Goal: Task Accomplishment & Management: Complete application form

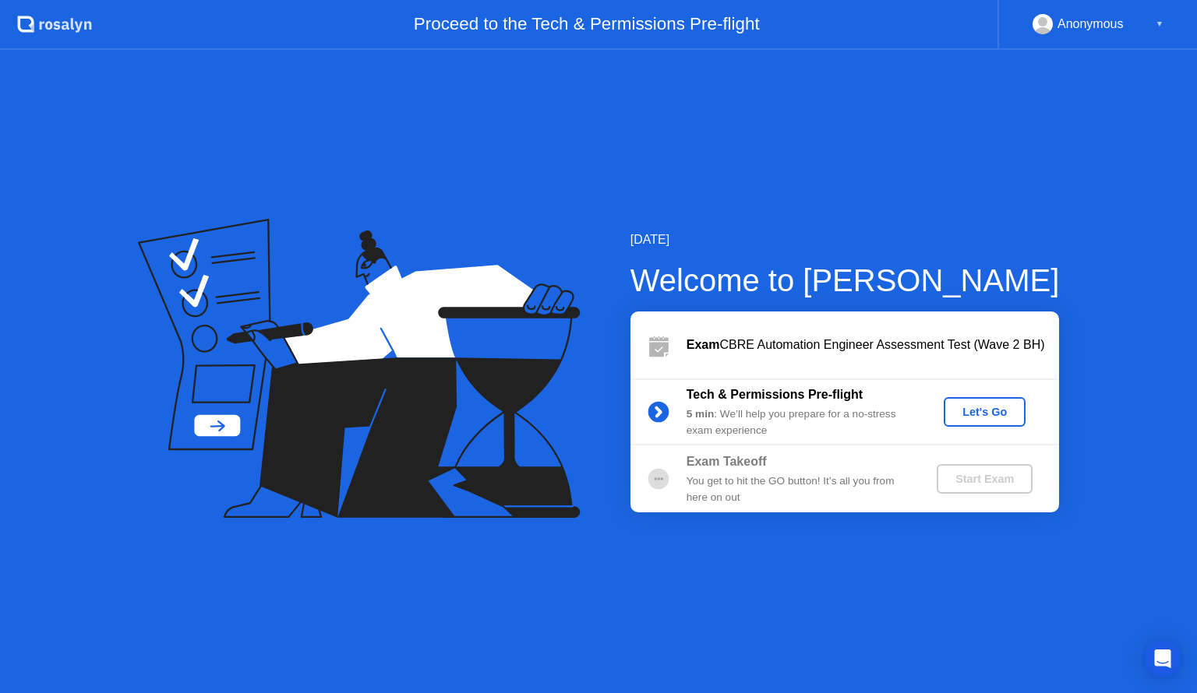
click at [965, 412] on div "Let's Go" at bounding box center [984, 412] width 69 height 12
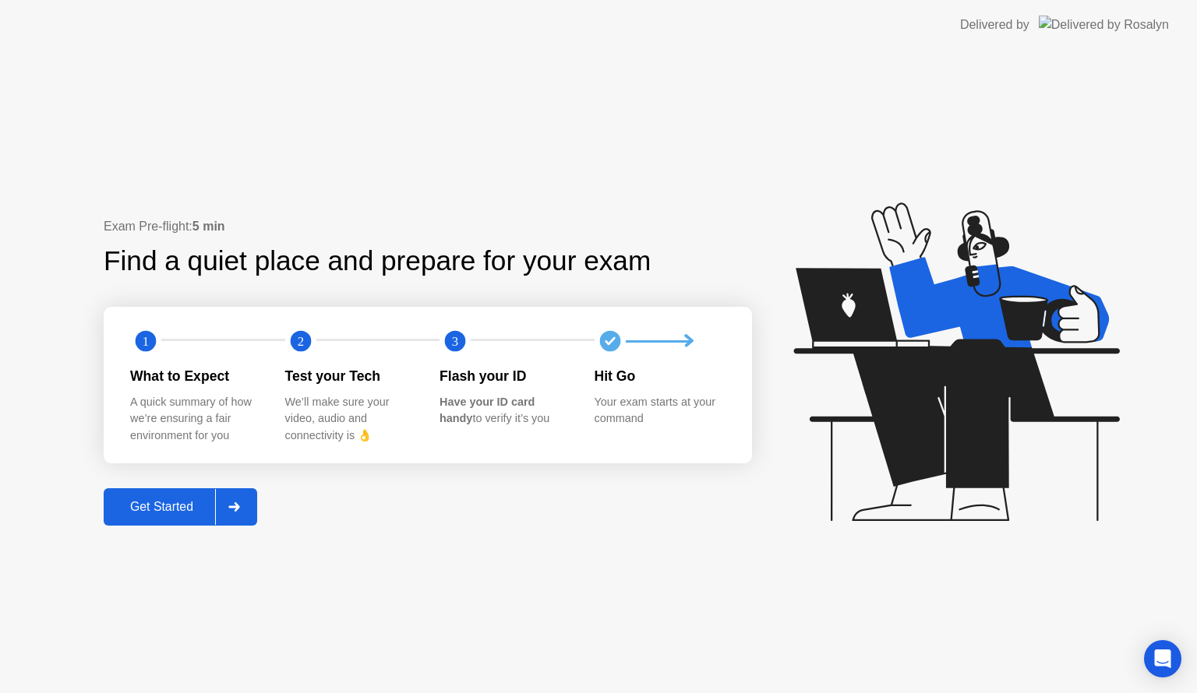
click at [246, 514] on div at bounding box center [233, 507] width 37 height 36
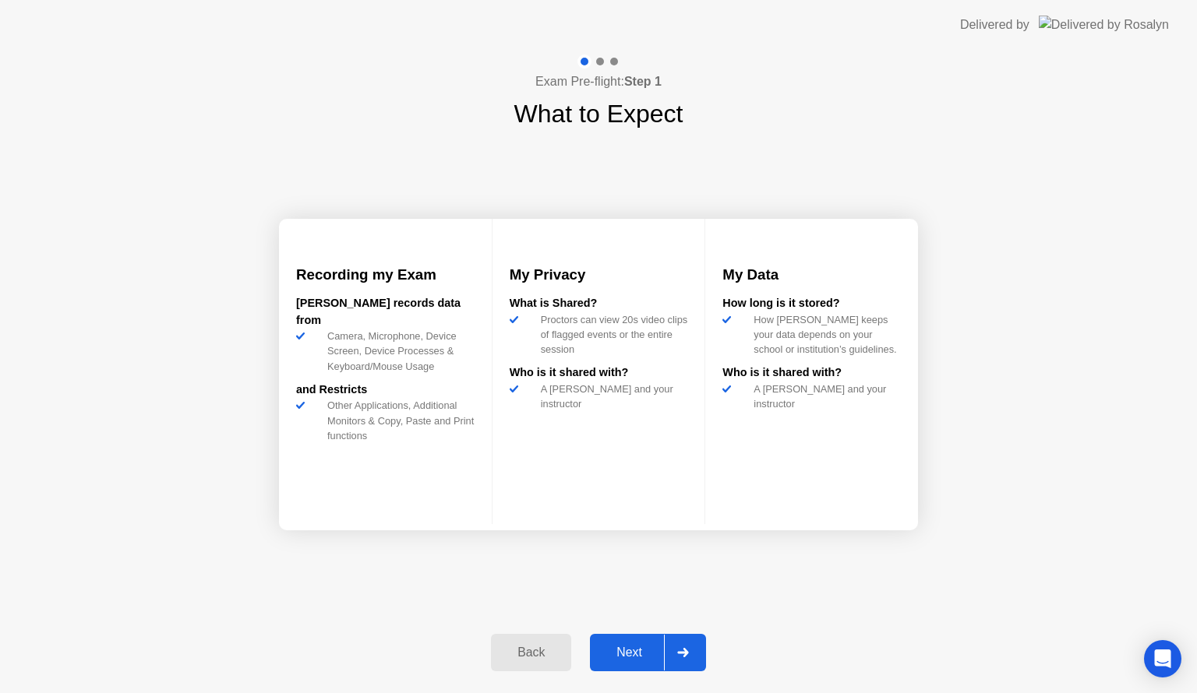
click at [692, 641] on div at bounding box center [682, 653] width 37 height 36
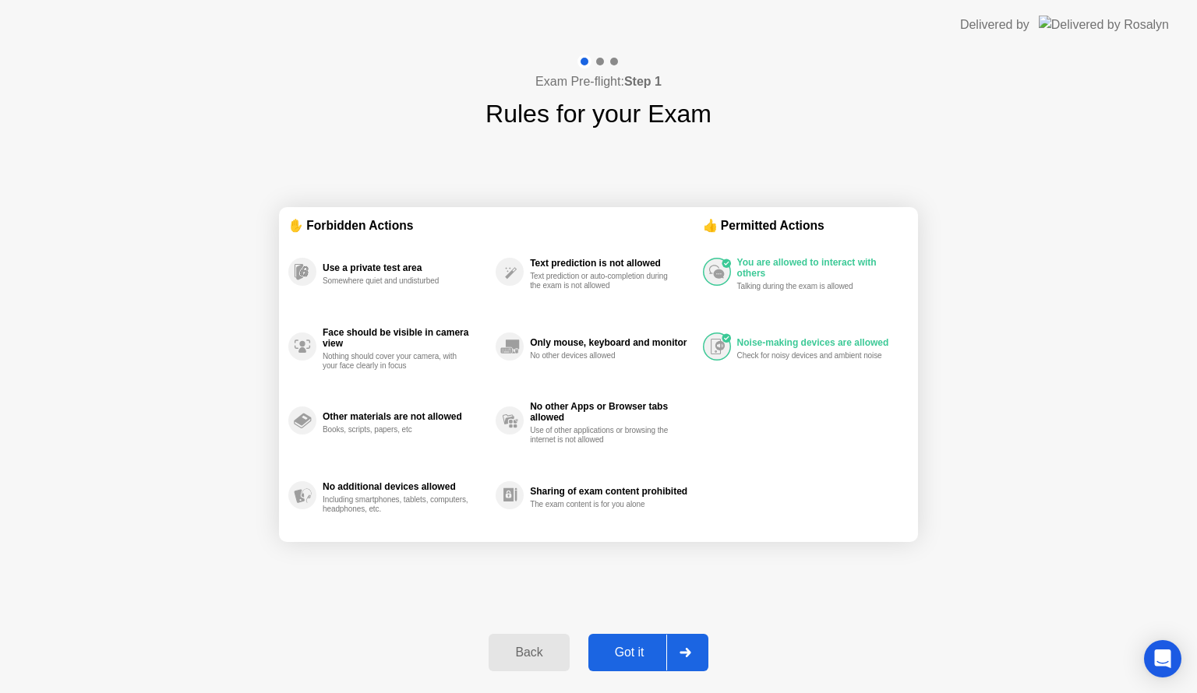
click at [698, 651] on div at bounding box center [684, 653] width 37 height 36
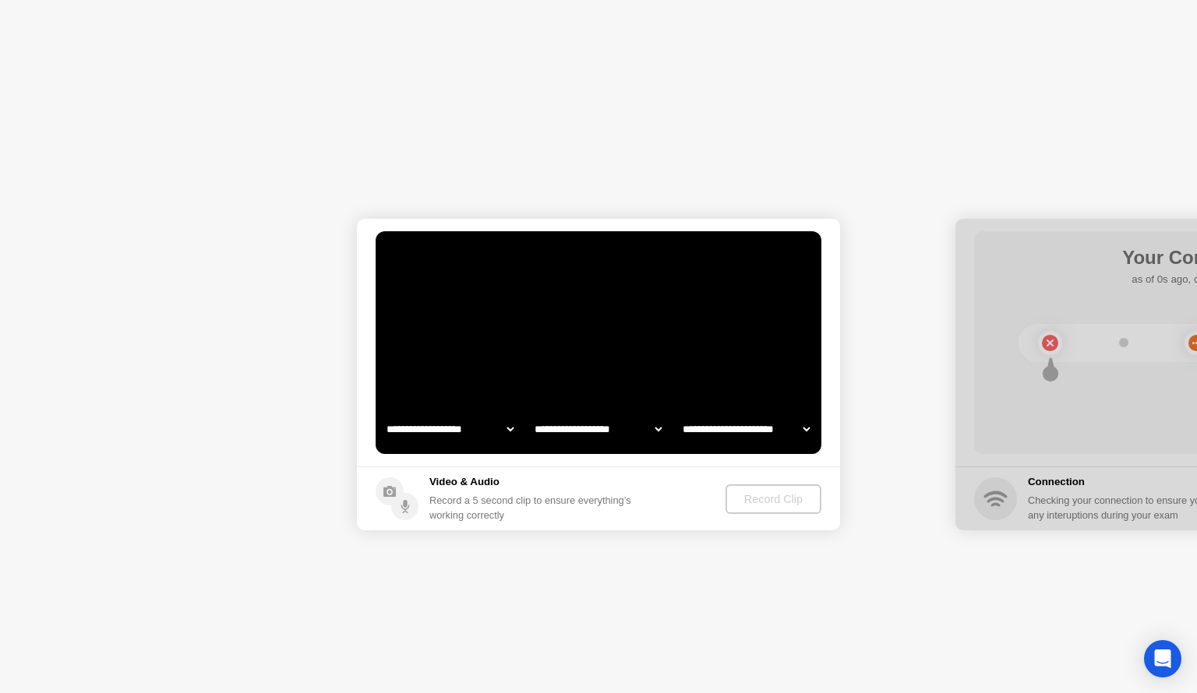
select select "**********"
select select "*******"
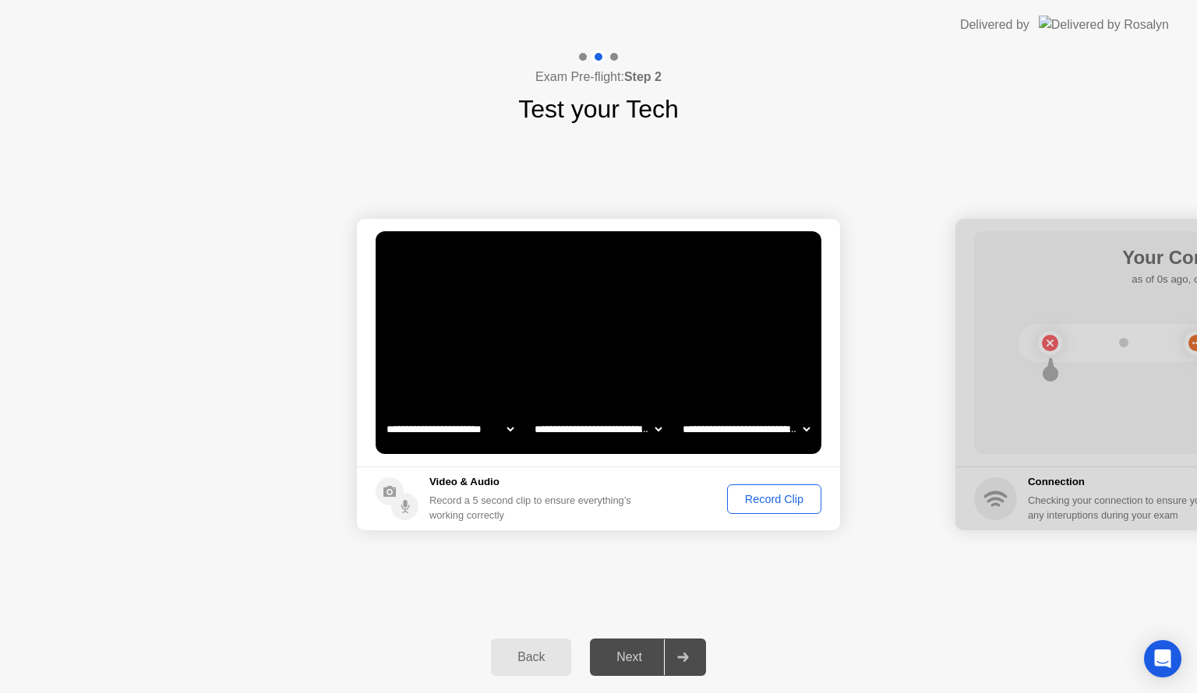
click at [779, 496] on div "Record Clip" at bounding box center [773, 499] width 83 height 12
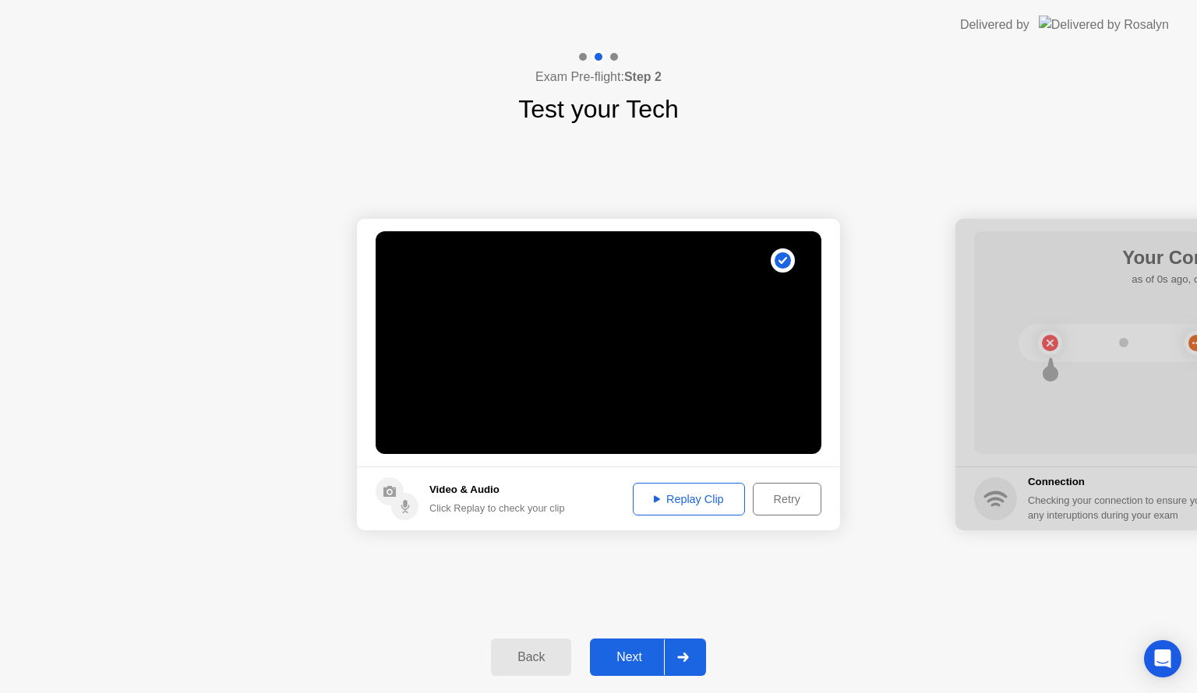
click at [699, 499] on div "Replay Clip" at bounding box center [688, 499] width 101 height 12
click at [778, 499] on div "Retry" at bounding box center [787, 499] width 58 height 12
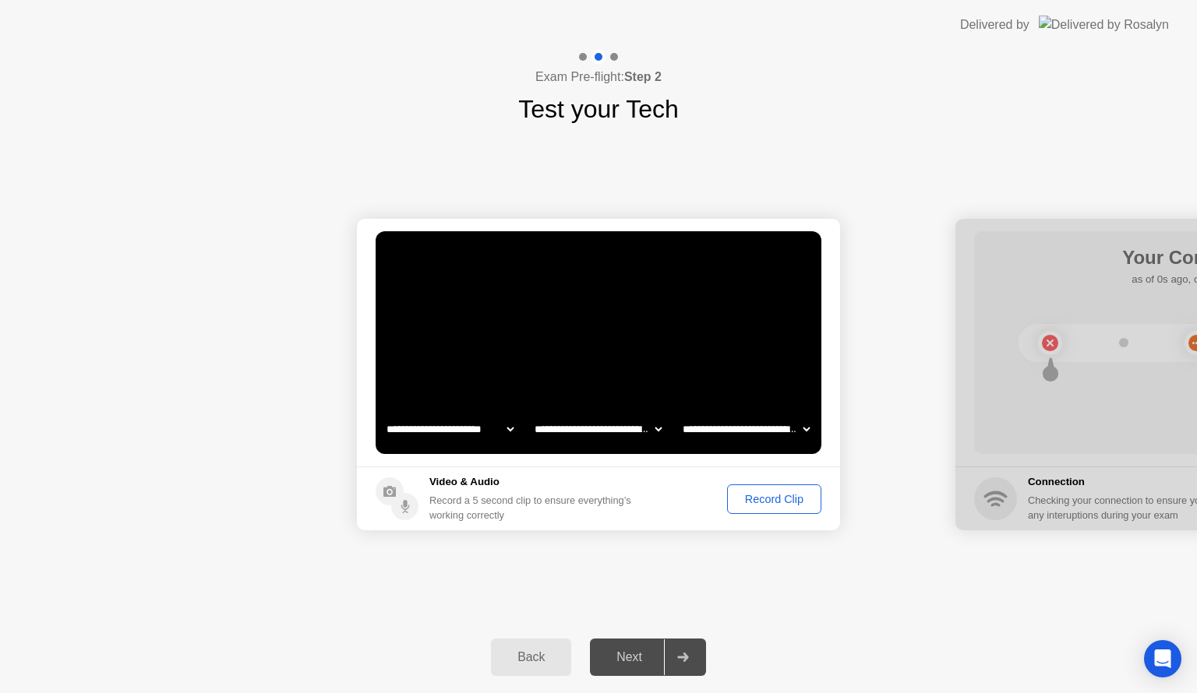
click at [778, 499] on div "Record Clip" at bounding box center [773, 499] width 83 height 12
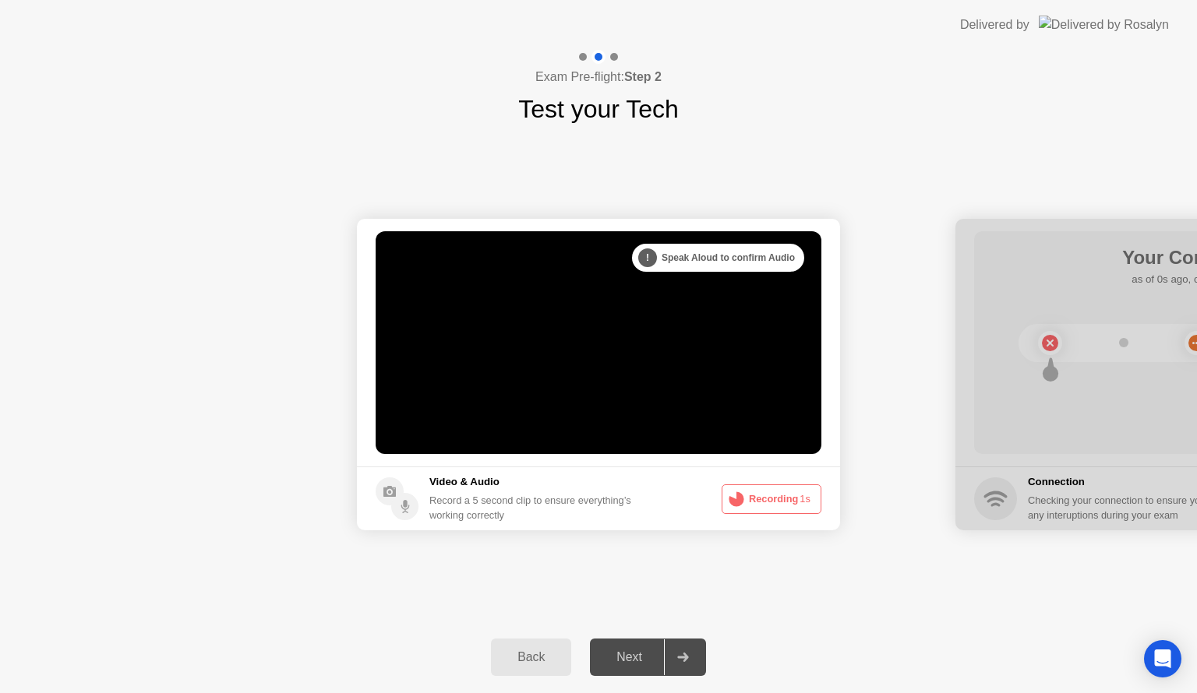
click at [768, 505] on button "Recording 1s" at bounding box center [771, 500] width 100 height 30
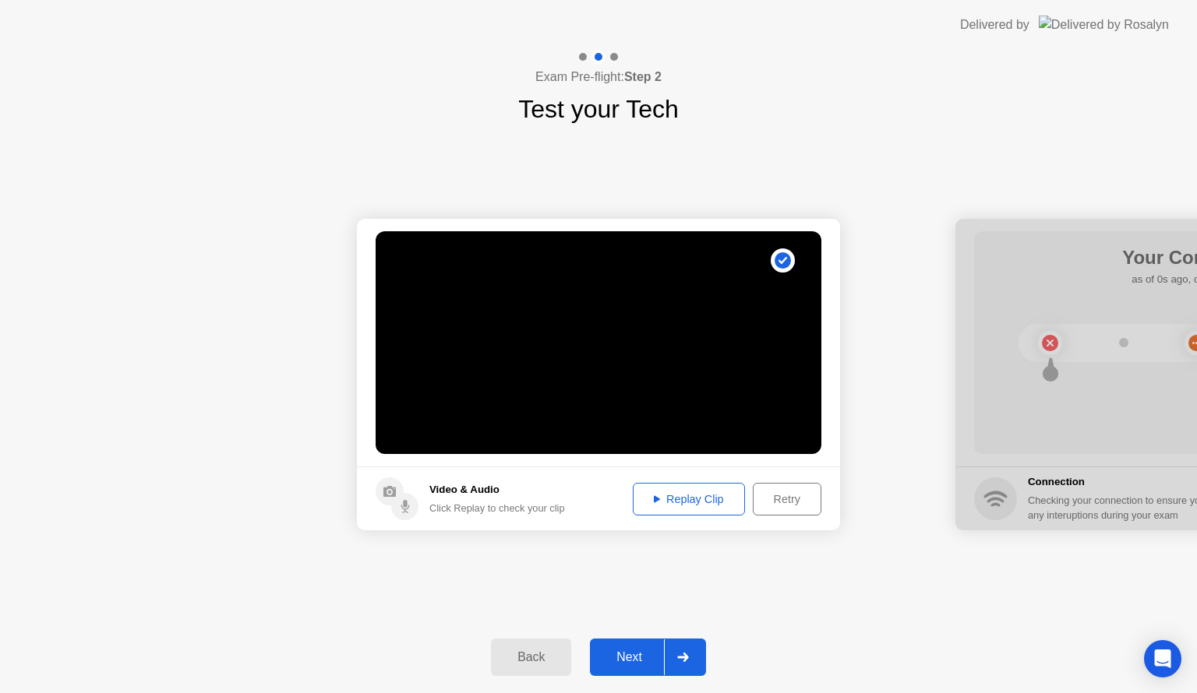
click at [710, 499] on div "Replay Clip" at bounding box center [688, 499] width 101 height 12
click at [695, 654] on div at bounding box center [682, 658] width 37 height 36
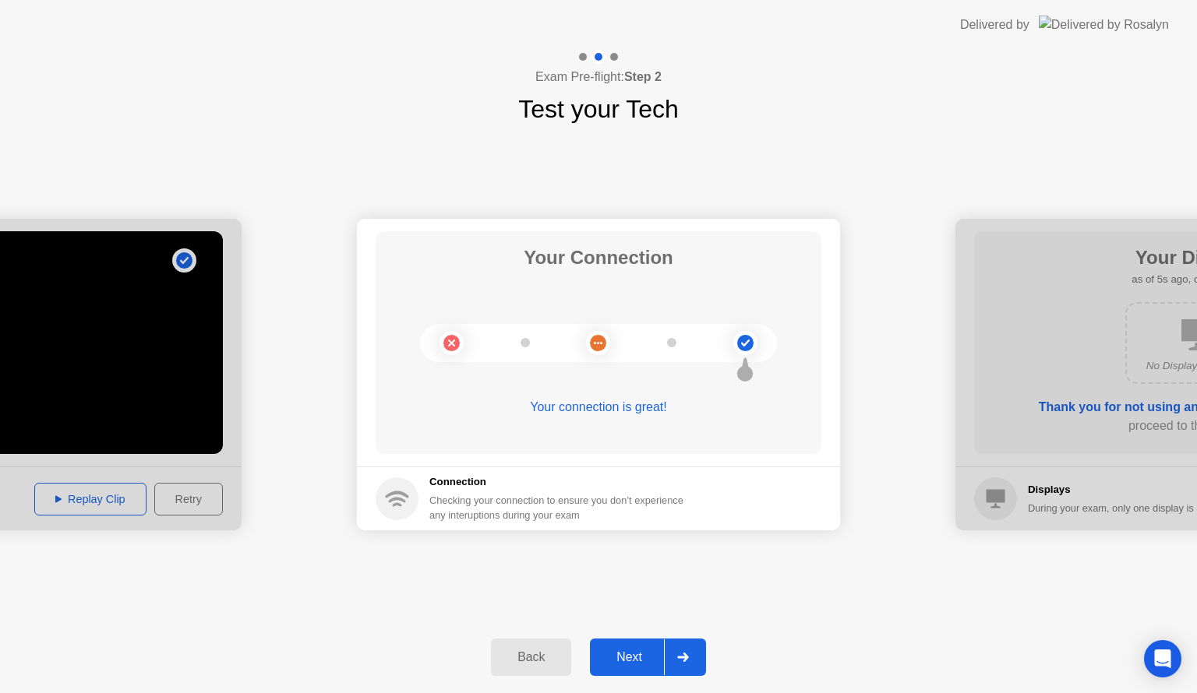
click at [704, 662] on button "Next" at bounding box center [648, 657] width 116 height 37
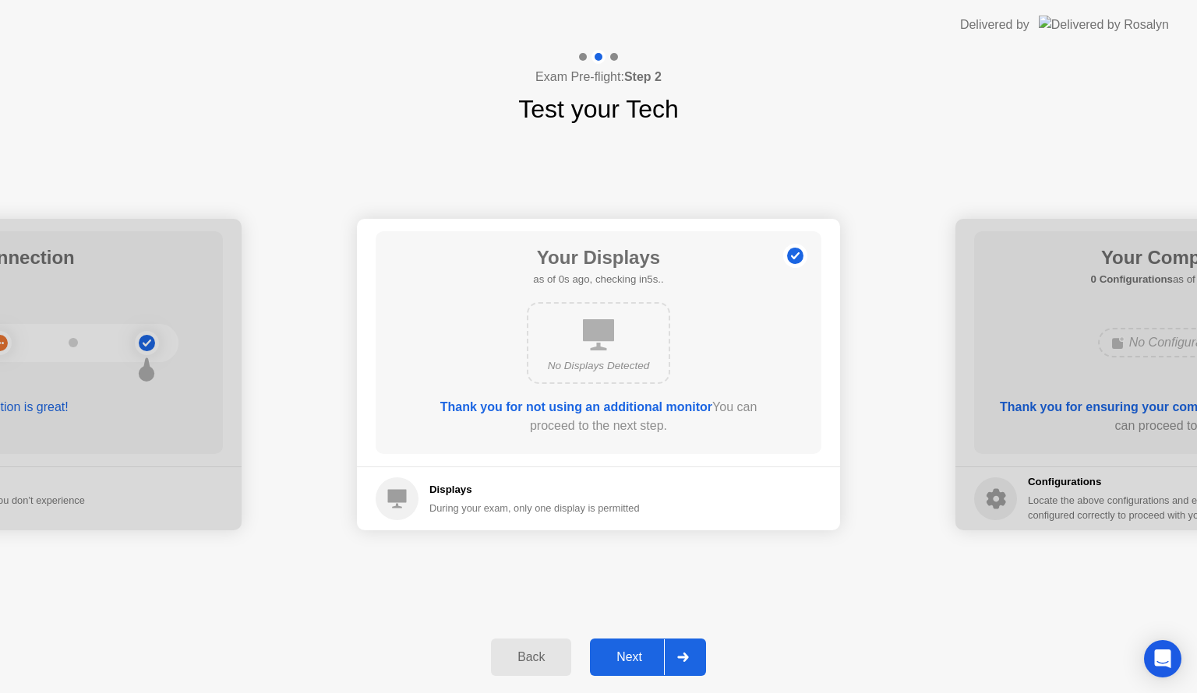
click at [701, 652] on div at bounding box center [682, 658] width 37 height 36
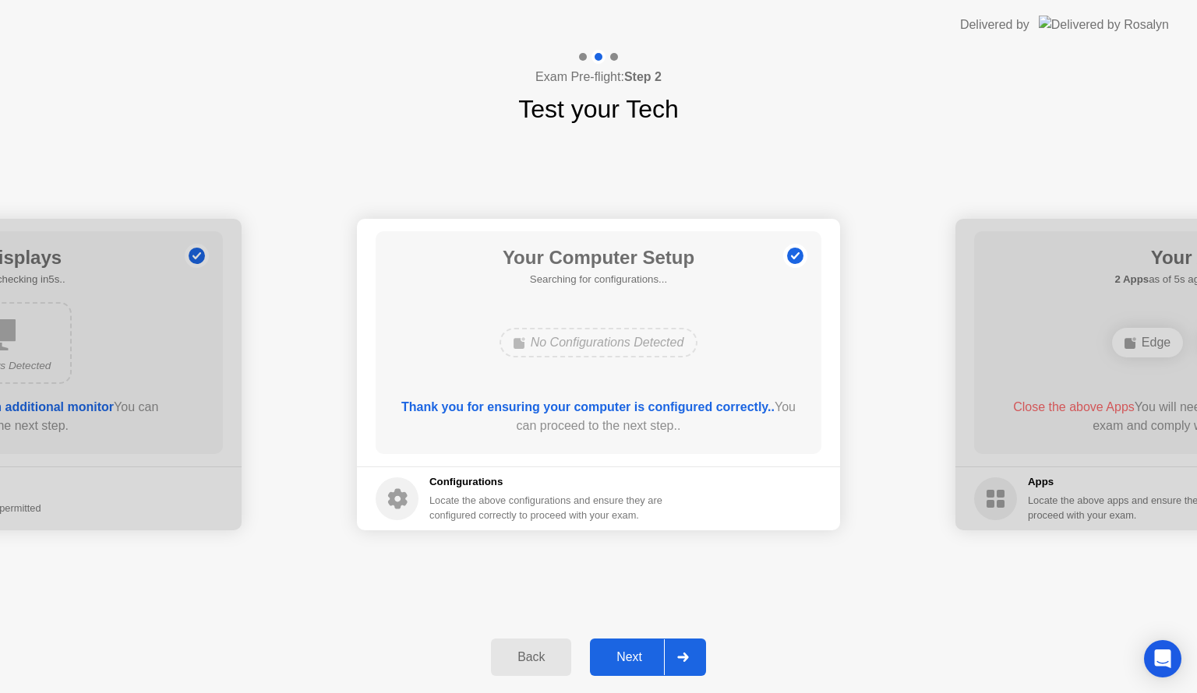
click at [693, 662] on div at bounding box center [682, 658] width 37 height 36
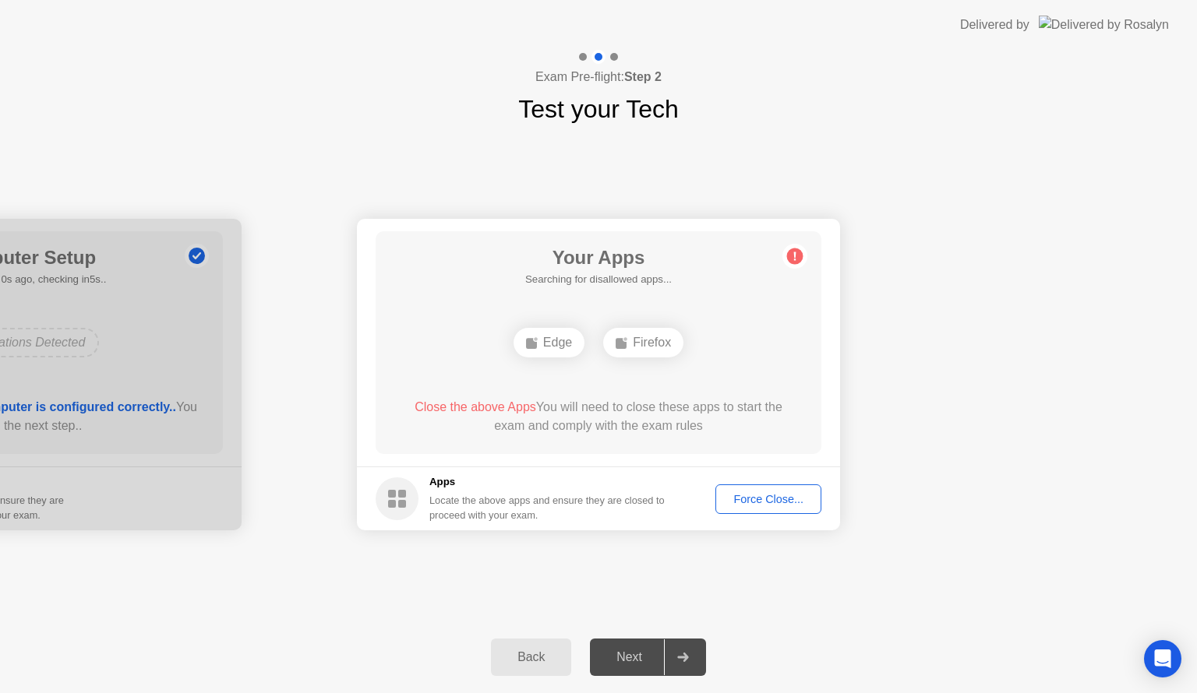
click at [732, 493] on div "Force Close..." at bounding box center [768, 499] width 95 height 12
click at [746, 489] on button "Force Close..." at bounding box center [768, 500] width 106 height 30
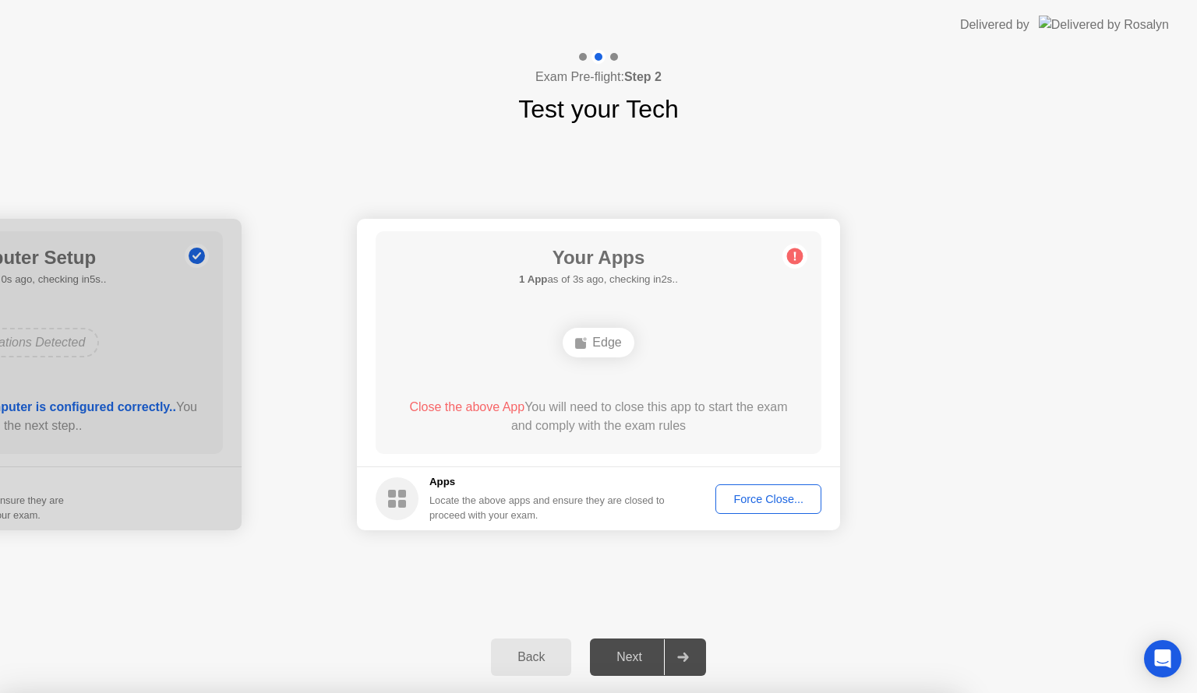
click at [595, 349] on div "Edge" at bounding box center [598, 343] width 71 height 30
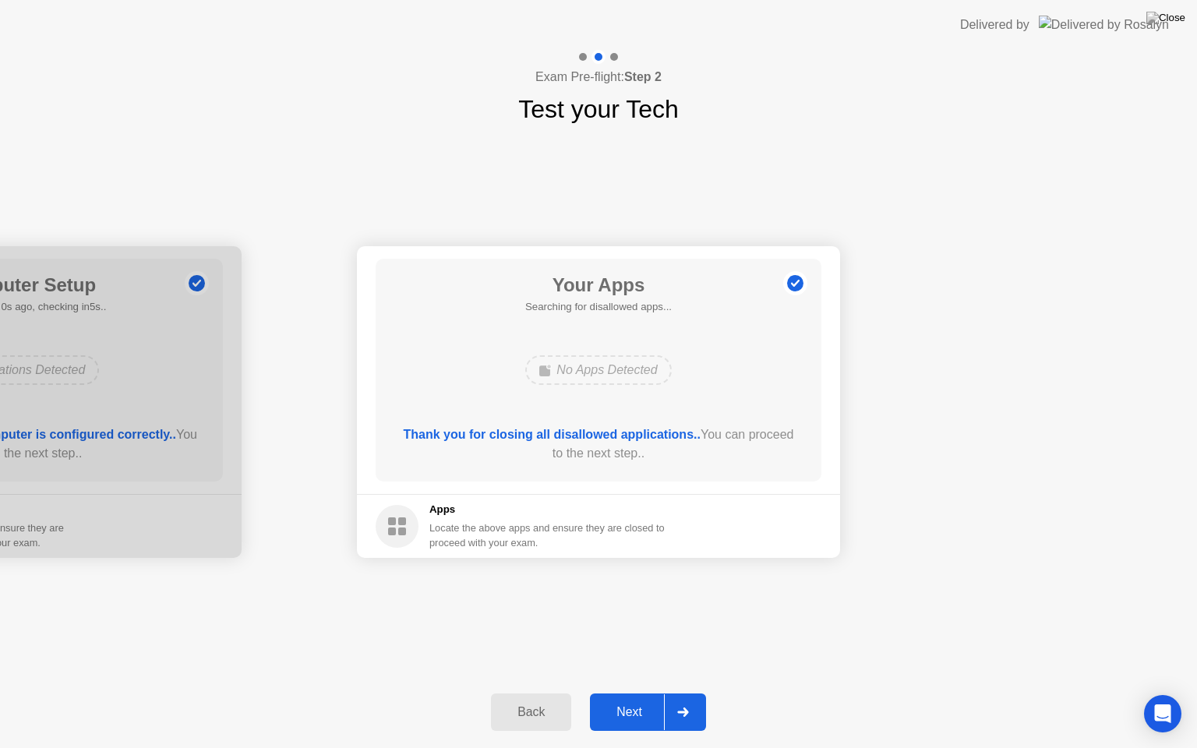
click at [685, 693] on icon at bounding box center [682, 711] width 11 height 9
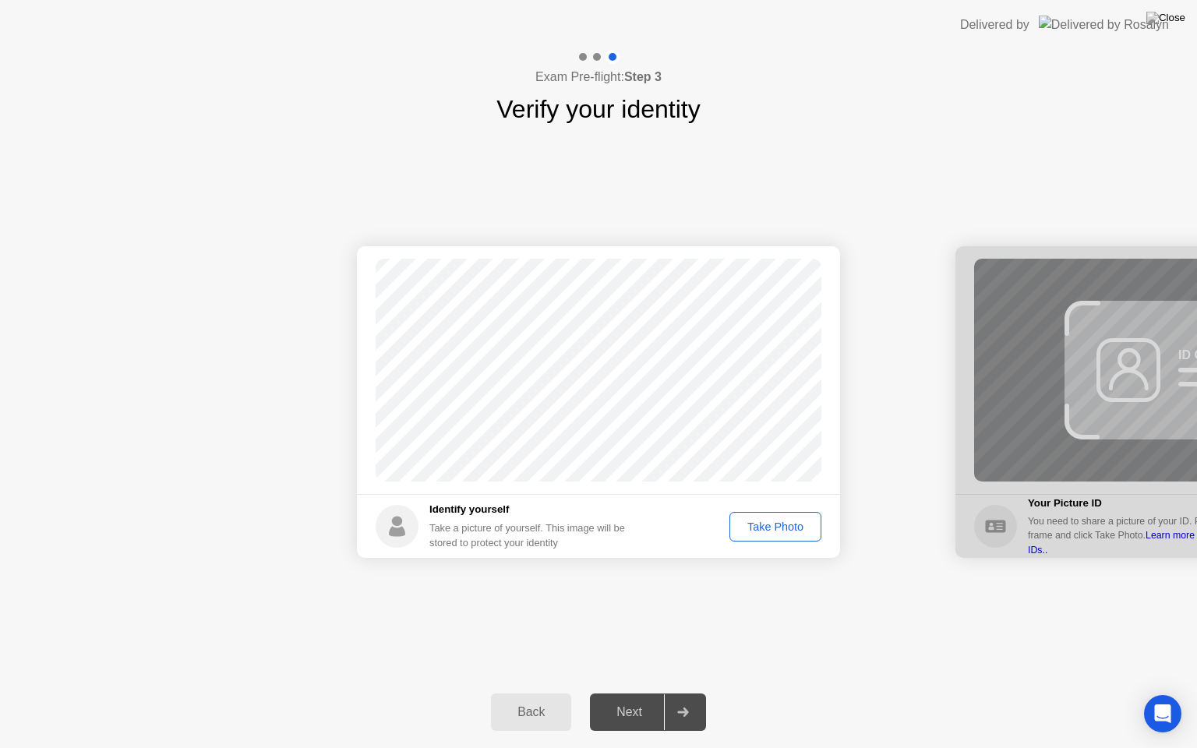
click at [781, 522] on div "Take Photo" at bounding box center [775, 526] width 81 height 12
click at [703, 693] on button "Next" at bounding box center [648, 711] width 116 height 37
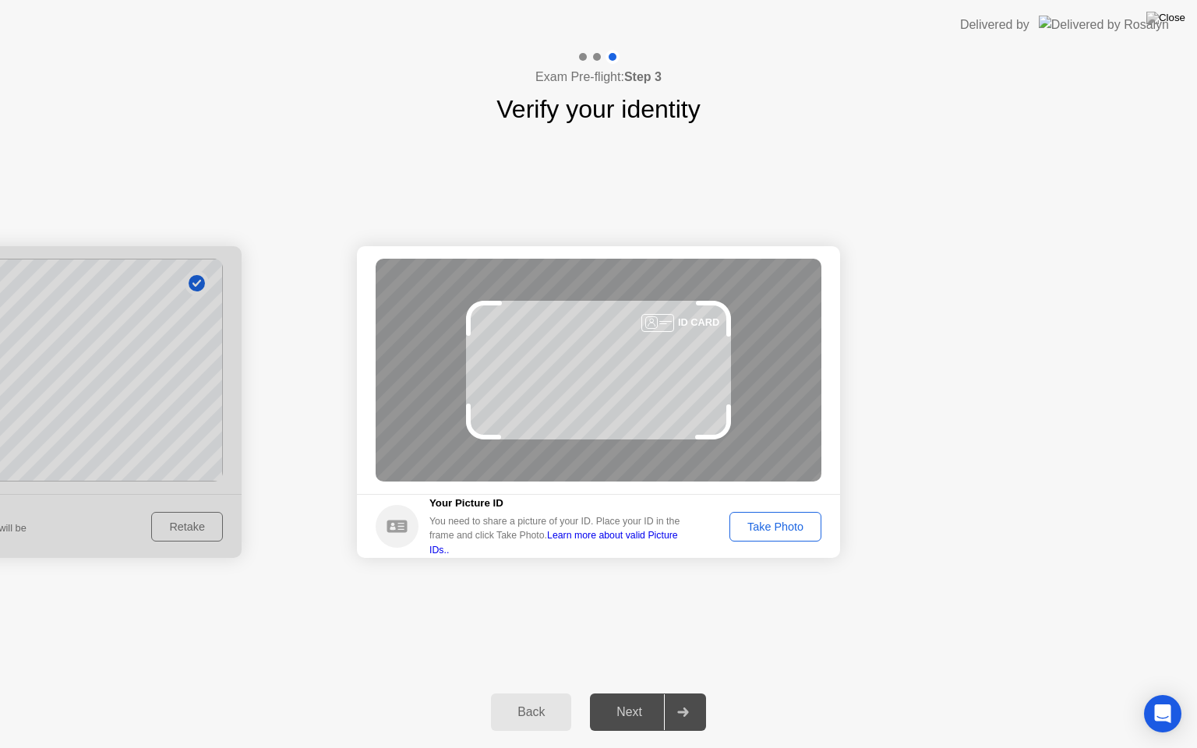
click at [807, 533] on div "Take Photo" at bounding box center [775, 526] width 81 height 12
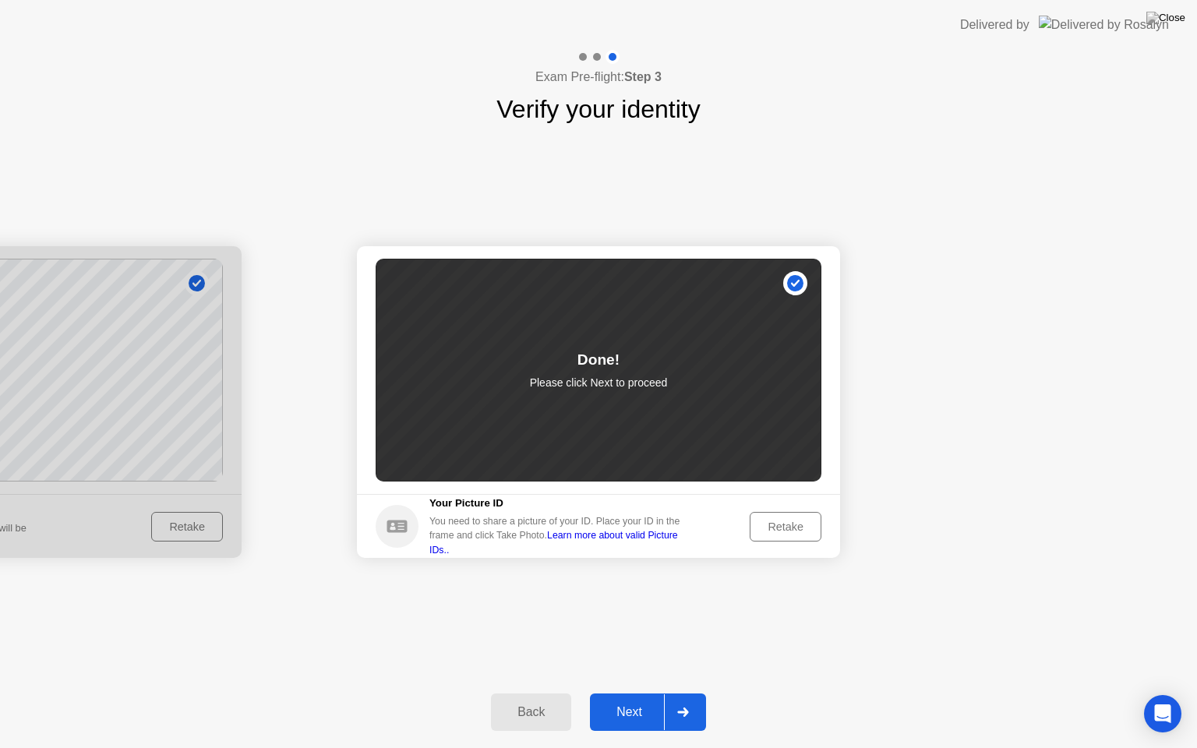
click at [768, 526] on div "Retake" at bounding box center [785, 526] width 61 height 12
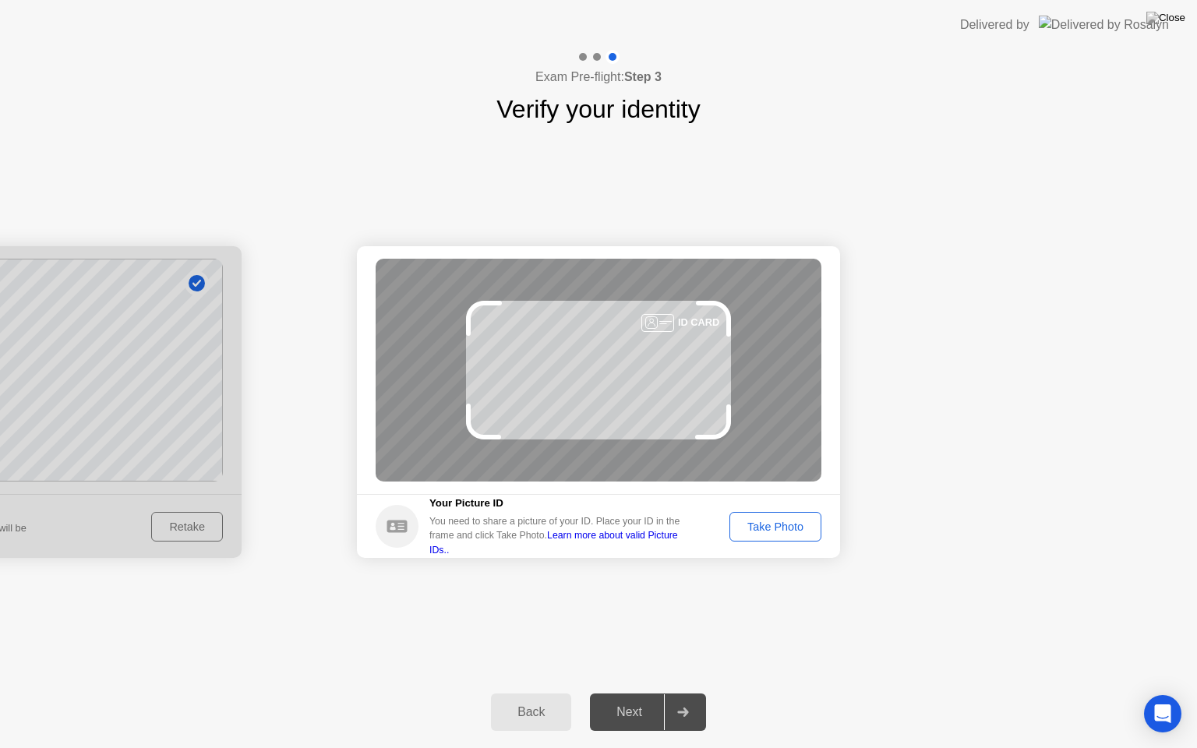
click at [764, 524] on div "Take Photo" at bounding box center [775, 526] width 81 height 12
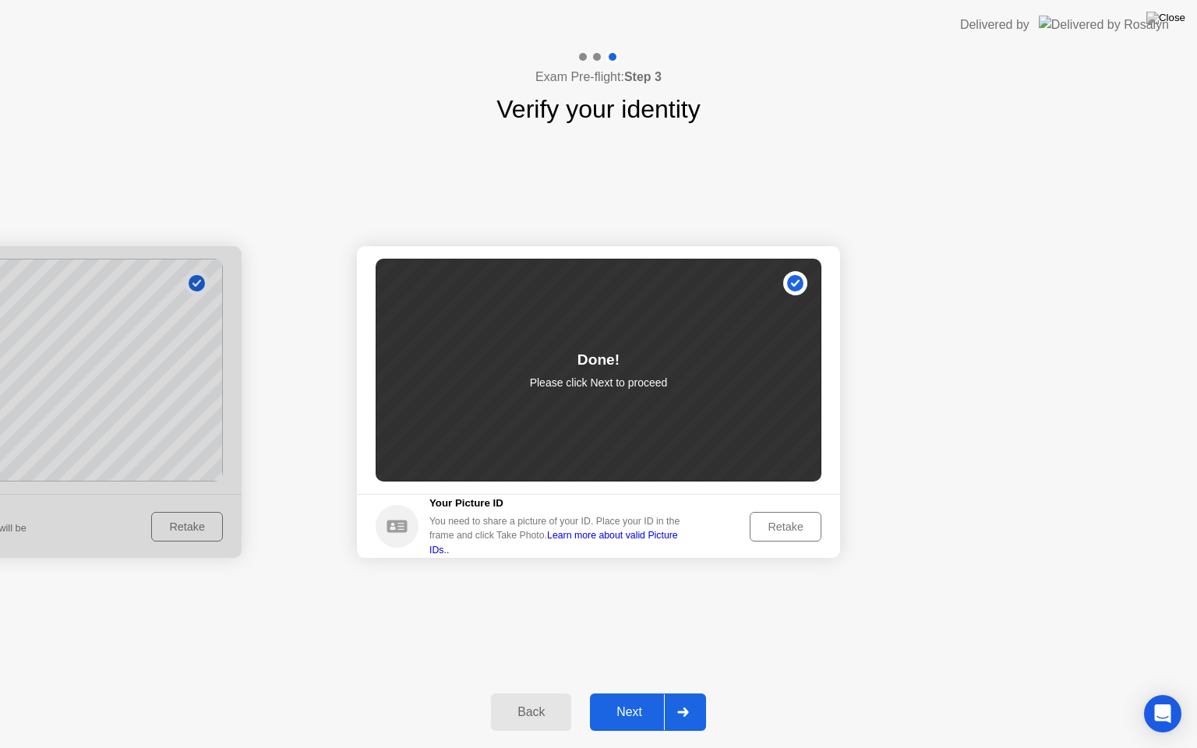
click at [701, 693] on div at bounding box center [682, 712] width 37 height 36
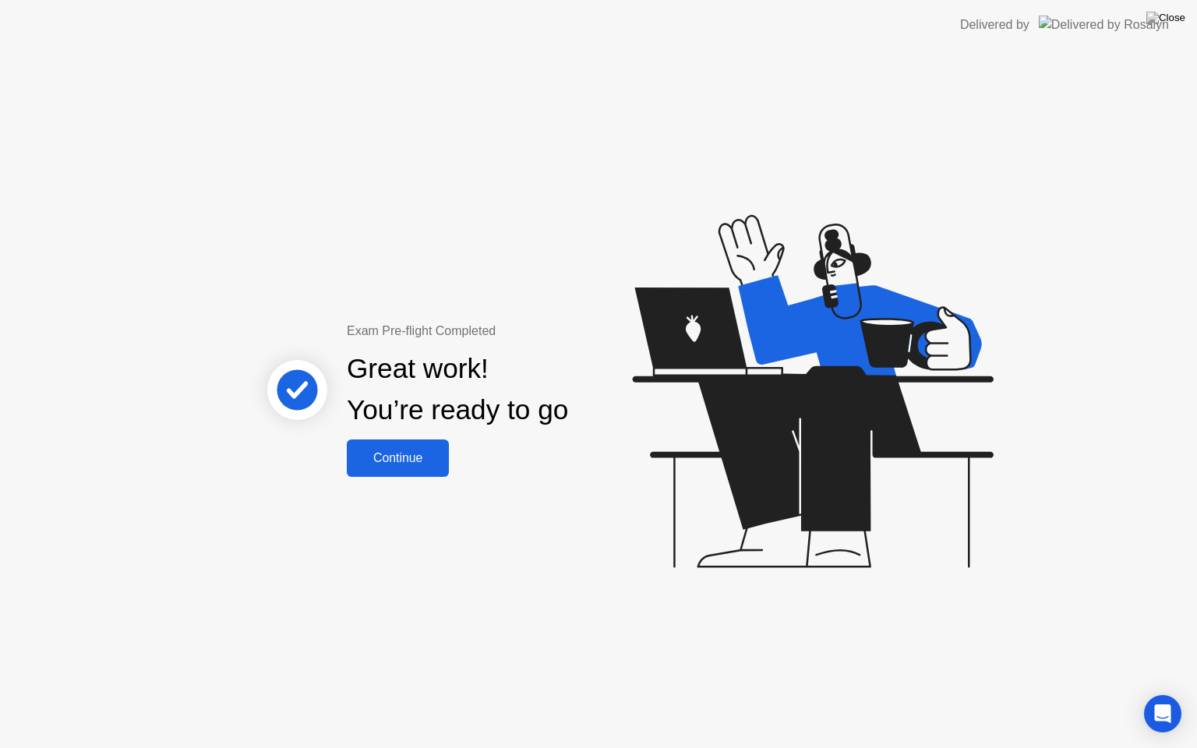
click at [447, 467] on button "Continue" at bounding box center [398, 457] width 102 height 37
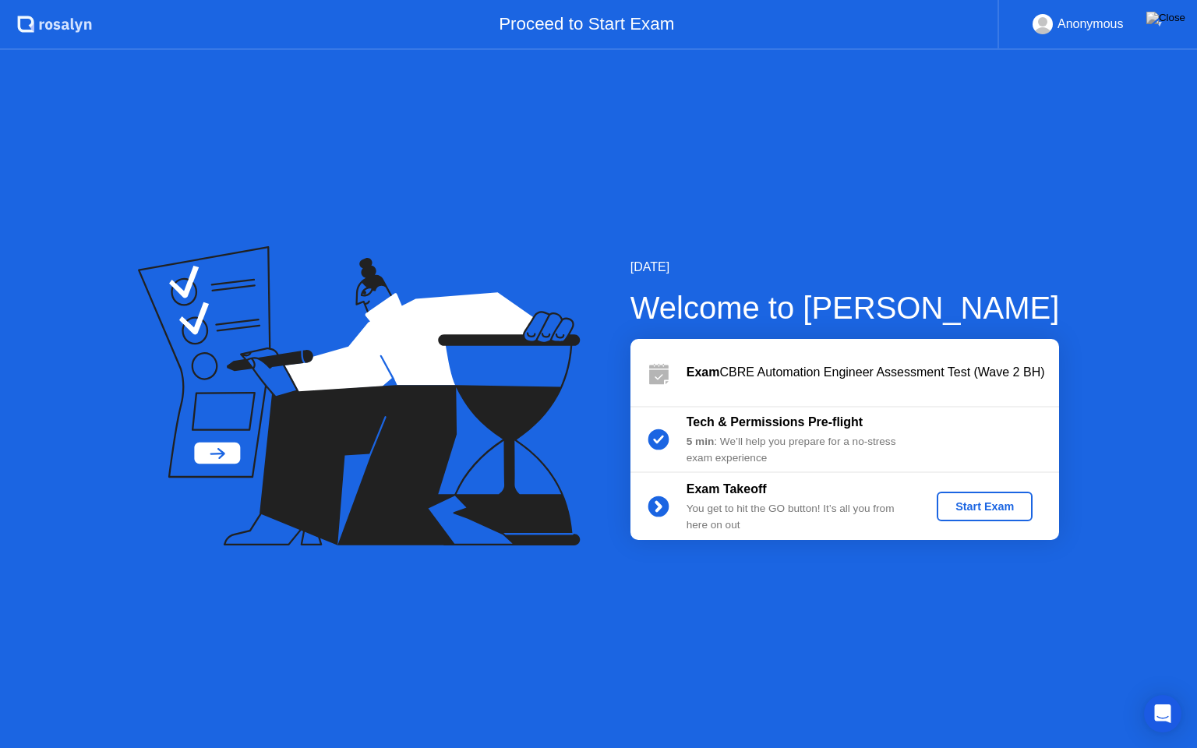
click at [963, 506] on div "Start Exam" at bounding box center [984, 506] width 83 height 12
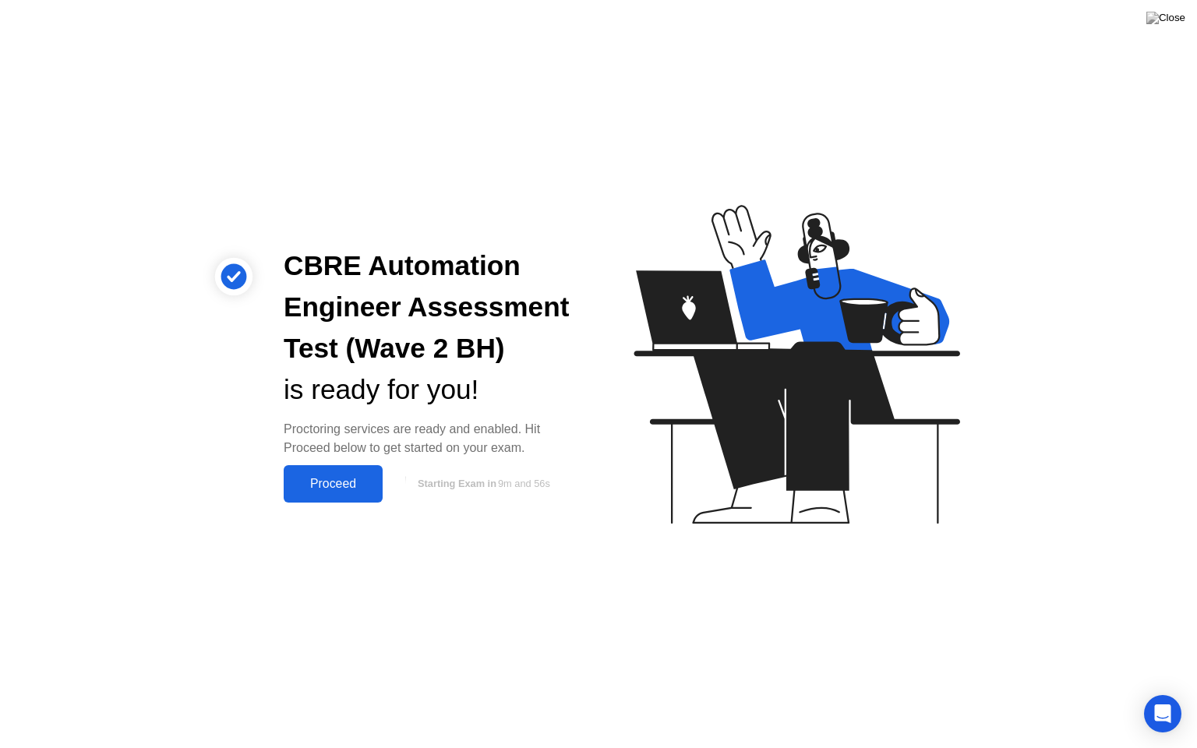
click at [363, 483] on div "Proceed" at bounding box center [333, 484] width 90 height 14
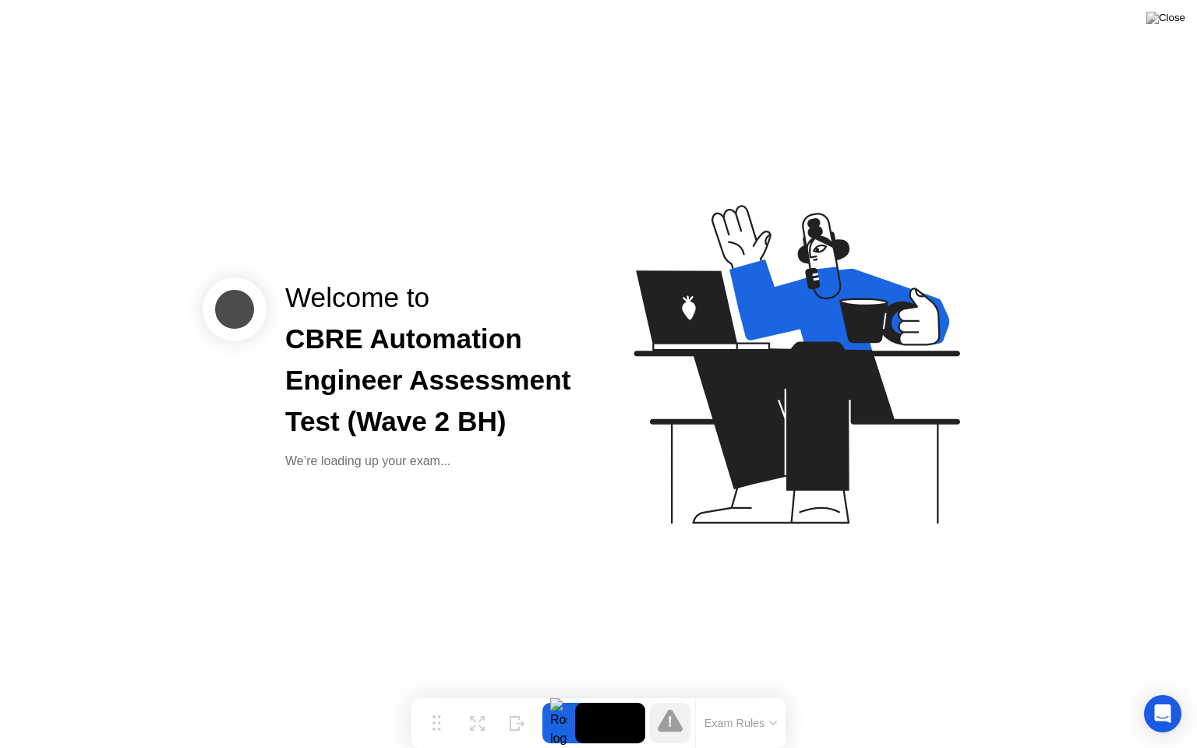
click at [767, 693] on button "Exam Rules" at bounding box center [741, 723] width 83 height 14
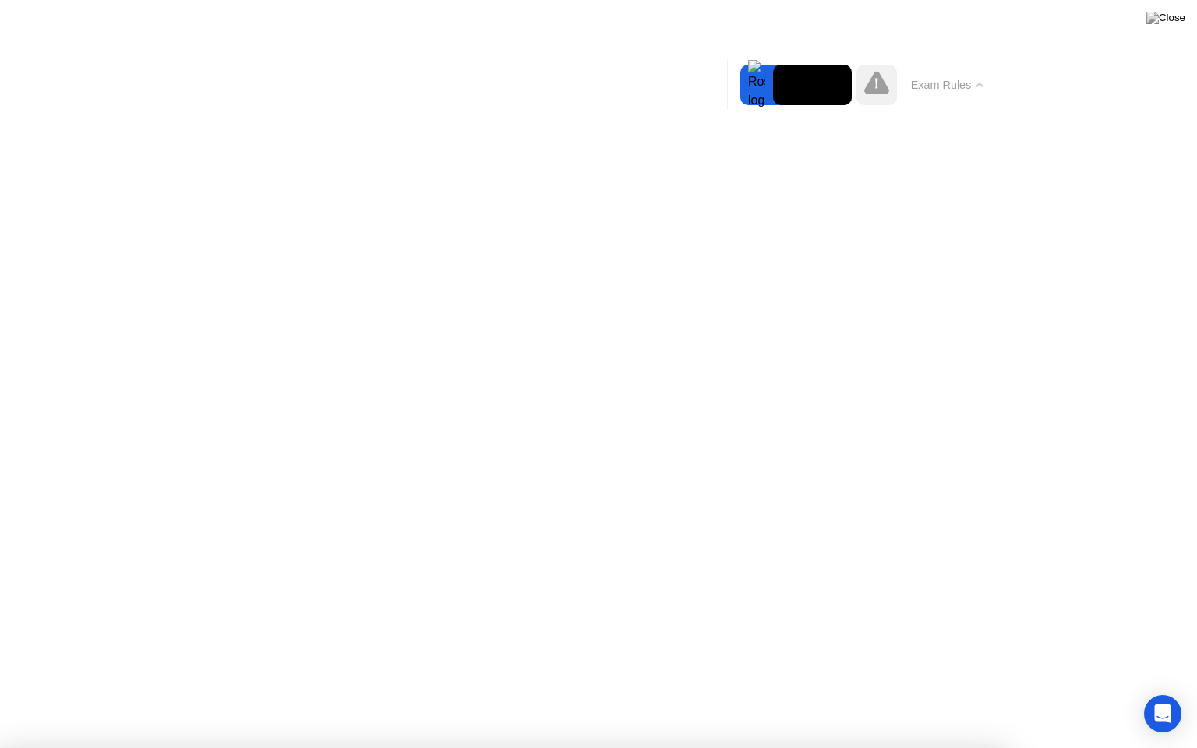
click at [961, 85] on button "Exam Rules" at bounding box center [947, 85] width 83 height 14
